Goal: Task Accomplishment & Management: Manage account settings

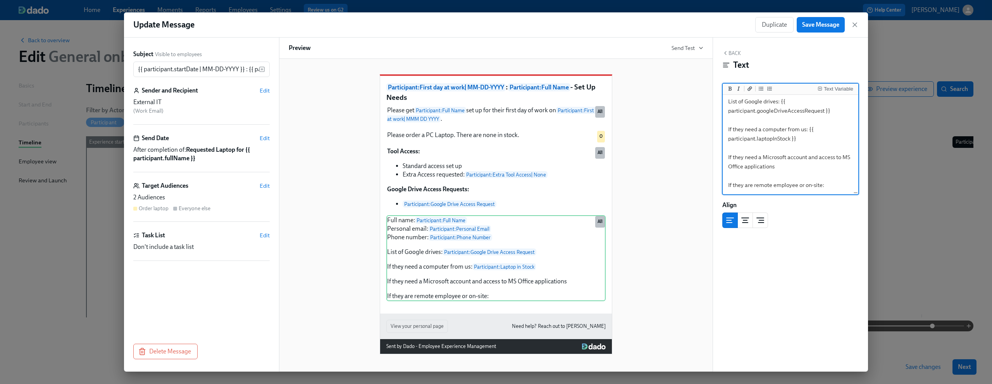
scroll to position [41, 0]
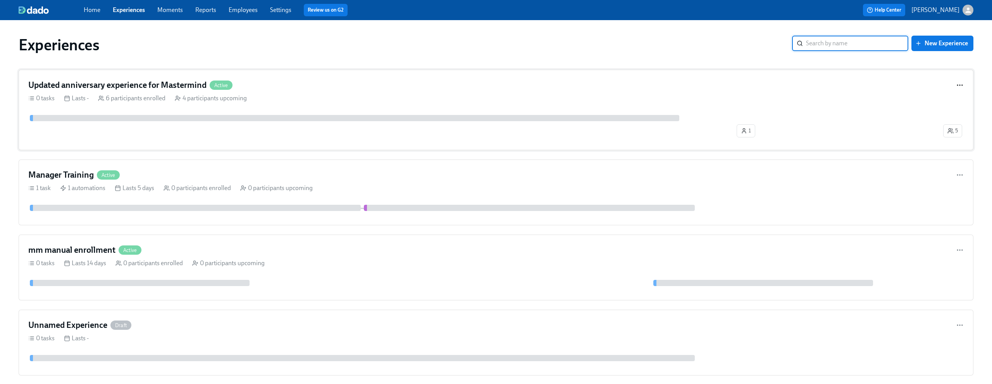
click at [956, 86] on icon "button" at bounding box center [960, 85] width 8 height 8
click at [873, 83] on div at bounding box center [496, 192] width 992 height 384
click at [485, 91] on div "Updated anniversary experience for Mastermind Active 0 tasks Lasts - 6 particip…" at bounding box center [496, 110] width 954 height 81
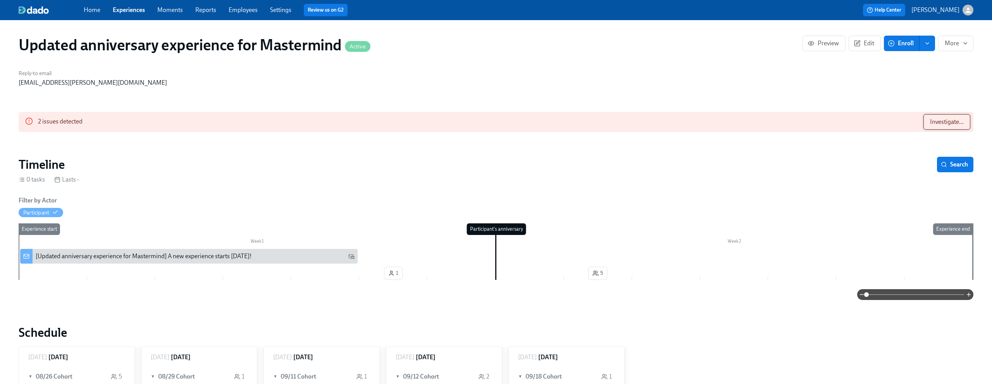
click at [937, 128] on button "Investigate..." at bounding box center [946, 121] width 47 height 15
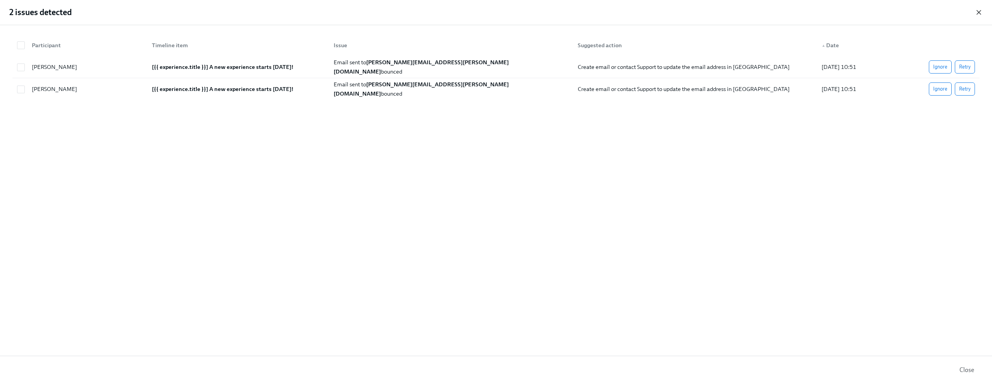
click at [978, 15] on icon "button" at bounding box center [978, 13] width 8 height 8
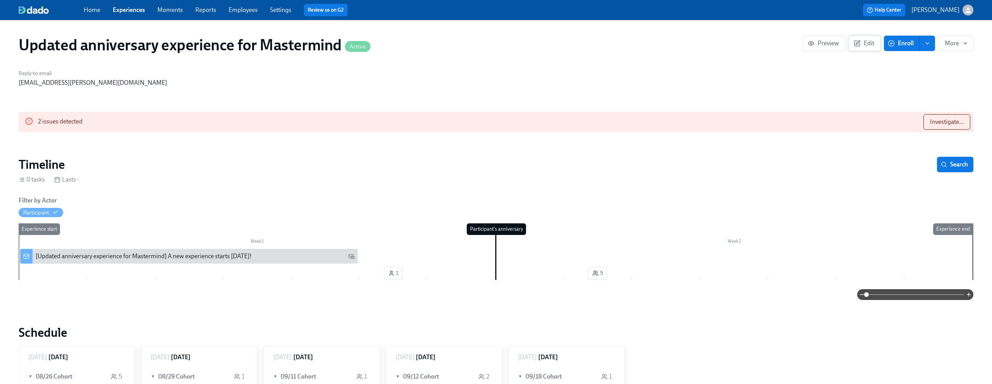
click at [871, 48] on button "Edit" at bounding box center [864, 43] width 32 height 15
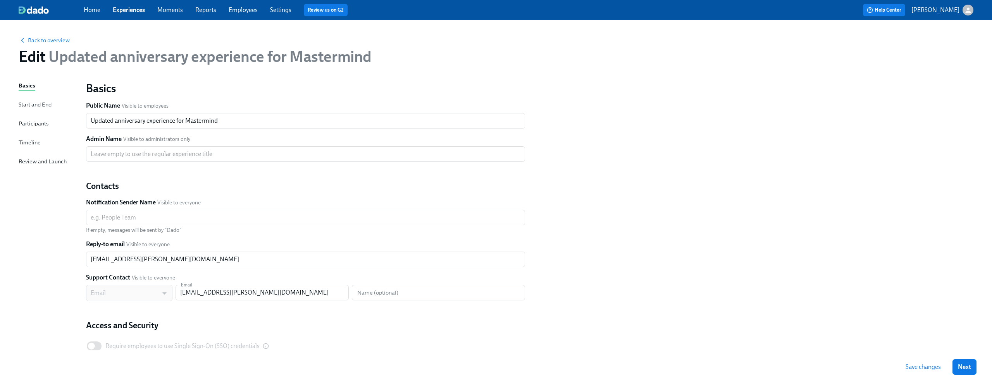
click at [233, 58] on span "Updated anniversary experience for Mastermind" at bounding box center [208, 56] width 326 height 19
click at [270, 56] on span "Updated anniversary experience for Mastermind" at bounding box center [208, 56] width 326 height 19
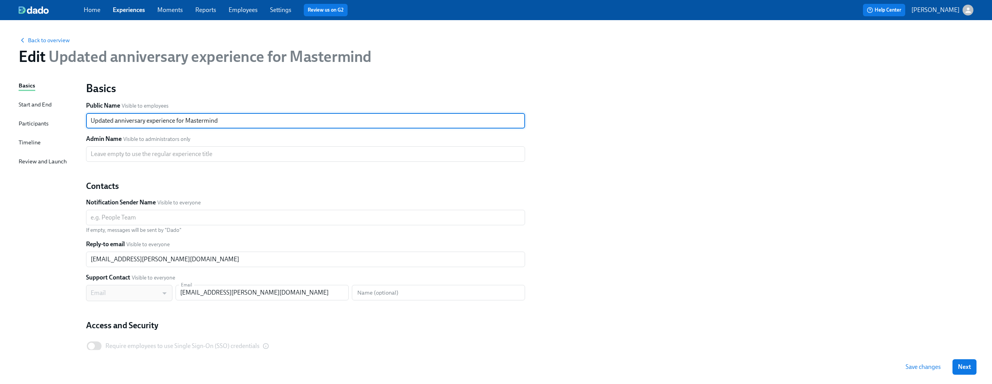
click at [156, 117] on input "Updated anniversary experience for Mastermind" at bounding box center [305, 120] width 439 height 15
click at [175, 117] on input "Updated anniversary experience for Mastermind" at bounding box center [305, 120] width 439 height 15
click at [93, 121] on input "Updated anniversary experience for Mastermind" at bounding box center [305, 120] width 439 height 15
type input "[NOT REAL] Updated anniversary experience for Mastermind"
click at [928, 366] on span "Save changes" at bounding box center [922, 367] width 35 height 8
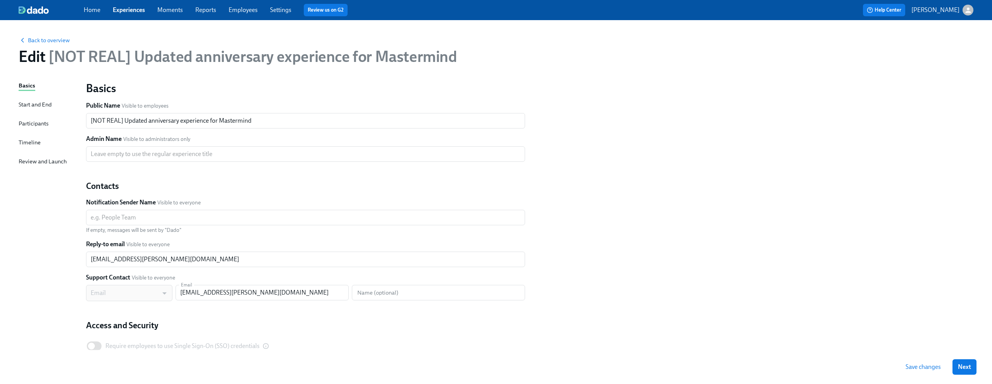
click at [789, 94] on div "Basics Public Name Visible to employees [NOT REAL] Updated anniversary experien…" at bounding box center [529, 227] width 896 height 301
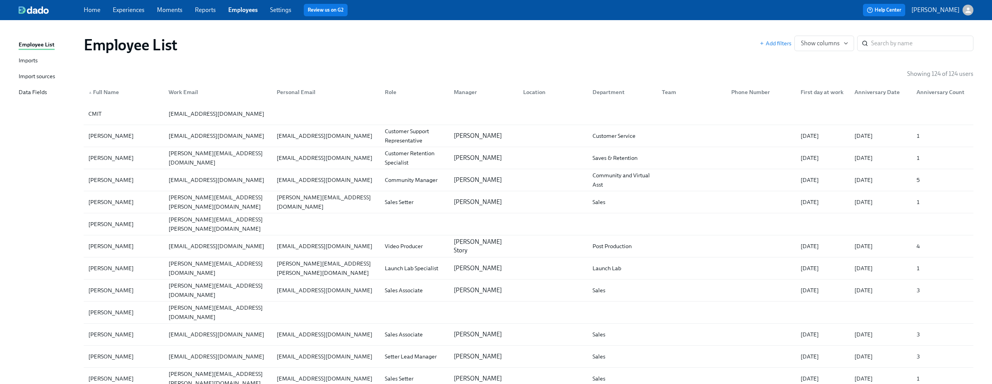
click at [130, 13] on link "Experiences" at bounding box center [129, 9] width 32 height 7
